Goal: Browse casually

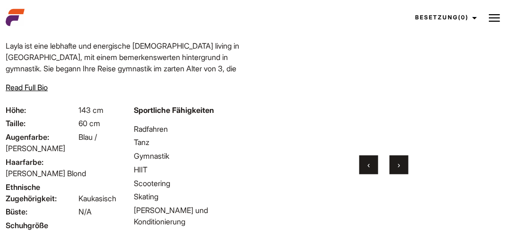
scroll to position [95, 0]
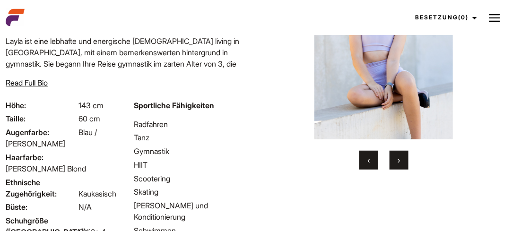
click at [396, 163] on button "›" at bounding box center [399, 160] width 19 height 19
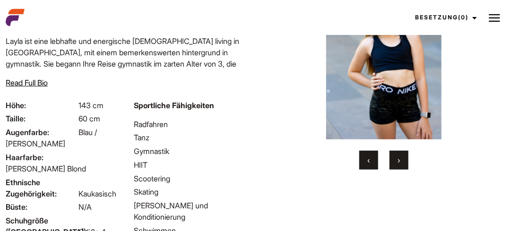
click at [396, 163] on button "›" at bounding box center [399, 160] width 19 height 19
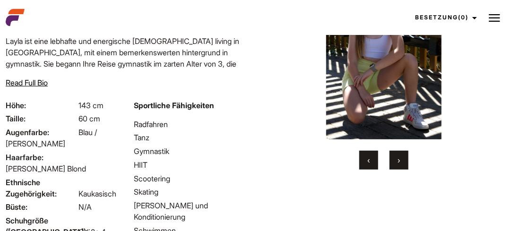
click at [396, 163] on button "›" at bounding box center [399, 160] width 19 height 19
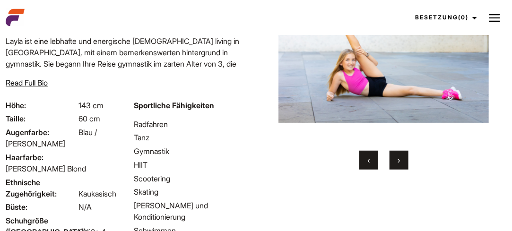
click at [396, 163] on button "›" at bounding box center [399, 160] width 19 height 19
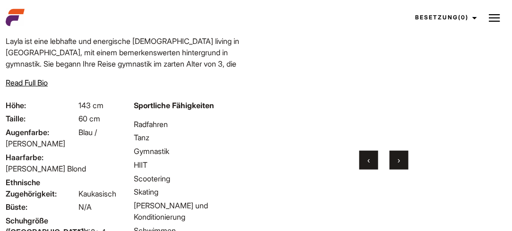
click at [396, 163] on button "›" at bounding box center [399, 160] width 19 height 19
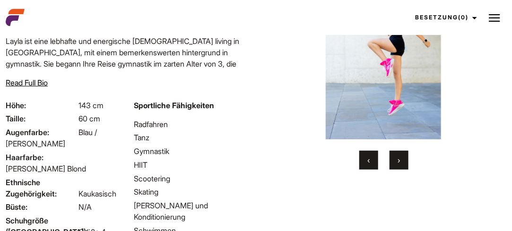
click at [396, 163] on button "›" at bounding box center [399, 160] width 19 height 19
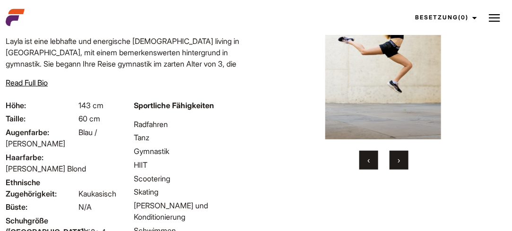
click at [396, 163] on button "›" at bounding box center [399, 160] width 19 height 19
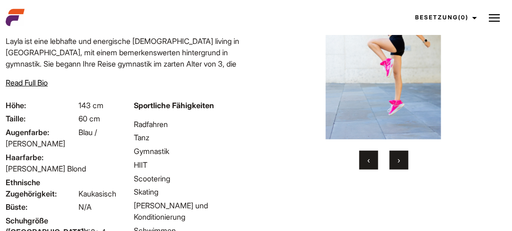
click at [396, 163] on button "›" at bounding box center [399, 160] width 19 height 19
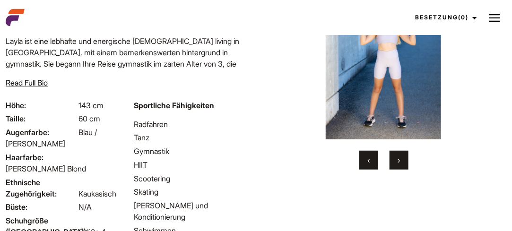
click at [396, 163] on button "›" at bounding box center [399, 160] width 19 height 19
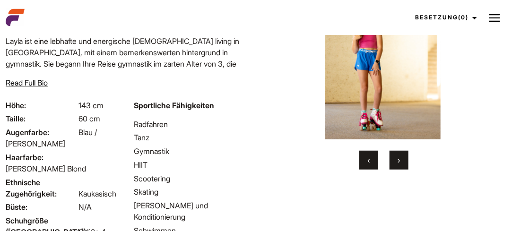
click at [396, 163] on button "›" at bounding box center [399, 160] width 19 height 19
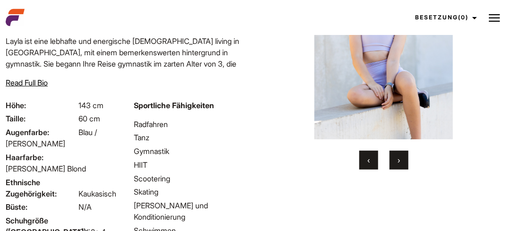
click at [396, 163] on button "›" at bounding box center [399, 160] width 19 height 19
